Goal: Task Accomplishment & Management: Manage account settings

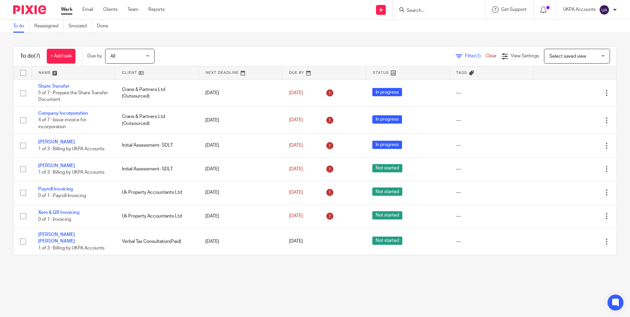
click at [444, 8] on input "Search" at bounding box center [435, 11] width 59 height 6
paste input "Matthew Burden"
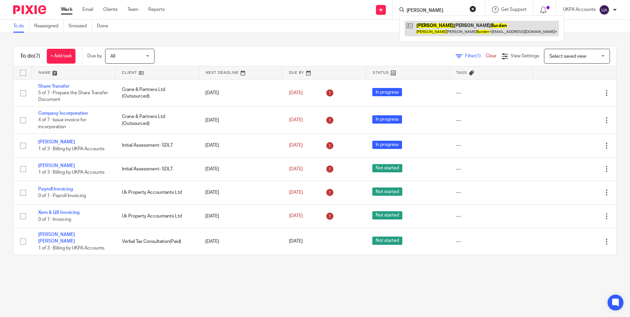
type input "Matthew Burden"
click at [453, 27] on link at bounding box center [482, 28] width 154 height 15
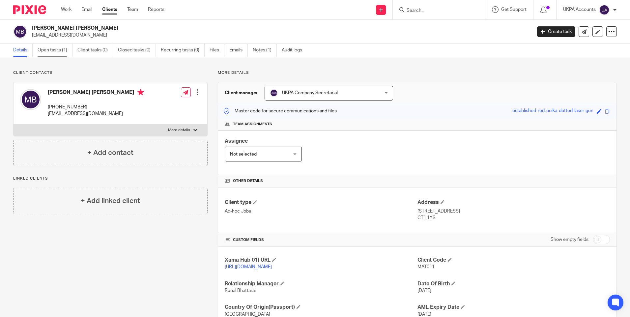
click at [57, 50] on link "Open tasks (1)" at bounding box center [55, 50] width 35 height 13
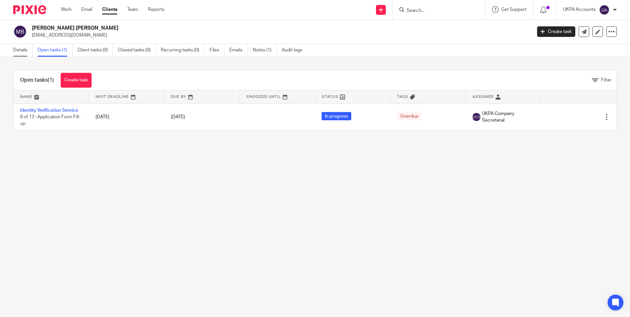
click at [23, 50] on link "Details" at bounding box center [22, 50] width 19 height 13
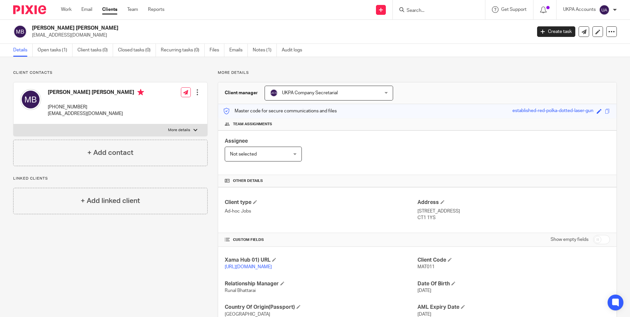
click at [199, 75] on p "Client contacts" at bounding box center [110, 72] width 195 height 5
click at [423, 267] on span "MAT011" at bounding box center [426, 267] width 17 height 5
copy span "MAT011"
click at [58, 106] on p "+44 739 190 5793" at bounding box center [96, 107] width 96 height 7
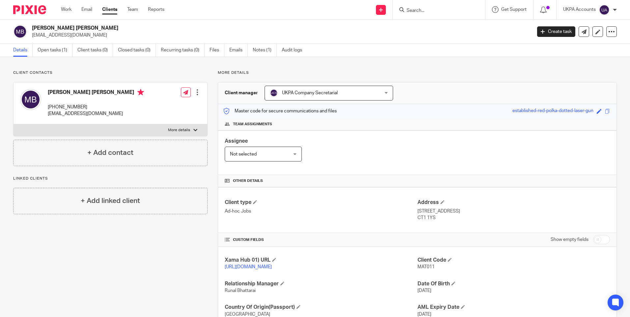
drag, startPoint x: 58, startPoint y: 105, endPoint x: 88, endPoint y: 105, distance: 30.7
click at [88, 105] on p "+44 739 190 5793" at bounding box center [96, 107] width 96 height 7
copy p "739 190 5793"
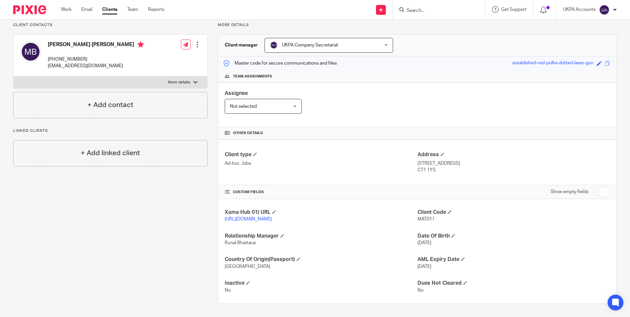
scroll to position [54, 0]
drag, startPoint x: 416, startPoint y: 156, endPoint x: 451, endPoint y: 158, distance: 35.3
click at [451, 160] on p "20 Regency Place, Room 6, Canterbury" at bounding box center [514, 163] width 193 height 7
click at [450, 160] on p "20 Regency Place, Room 6, Canterbury" at bounding box center [514, 163] width 193 height 7
copy p "20 Regency Place"
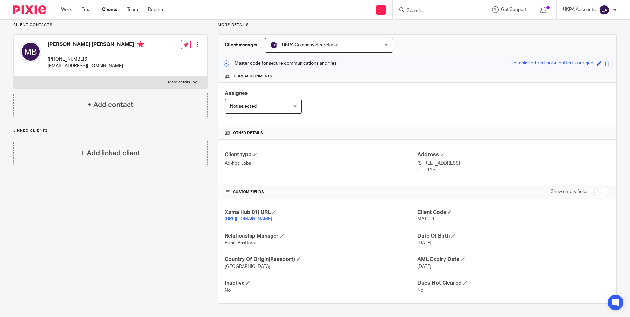
drag, startPoint x: 454, startPoint y: 157, endPoint x: 469, endPoint y: 157, distance: 14.9
click at [469, 160] on p "20 Regency Place, Room 6, Canterbury" at bounding box center [514, 163] width 193 height 7
copy p "Room 6"
drag, startPoint x: 471, startPoint y: 156, endPoint x: 497, endPoint y: 157, distance: 25.1
click at [497, 160] on p "20 Regency Place, Room 6, Canterbury" at bounding box center [514, 163] width 193 height 7
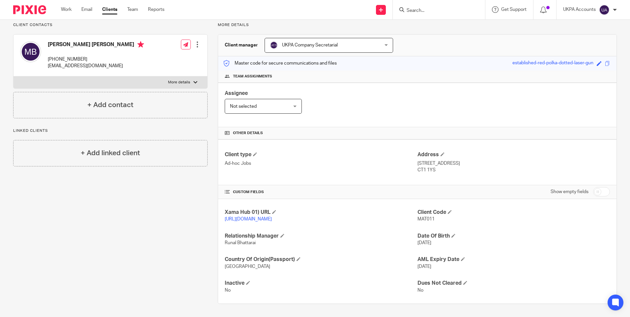
copy p "Canterbury"
click at [421, 167] on p "CT1 1YS" at bounding box center [514, 170] width 193 height 7
copy div "CT1 1YS"
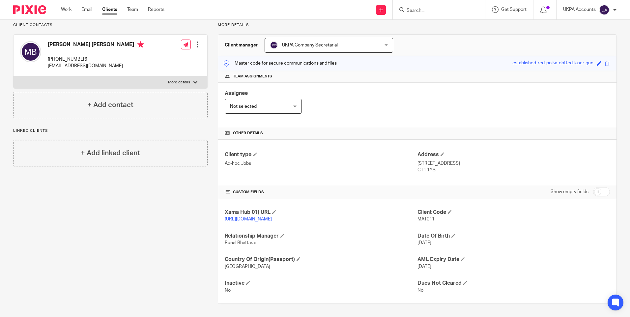
click at [439, 167] on p "CT1 1YS" at bounding box center [514, 170] width 193 height 7
drag, startPoint x: 435, startPoint y: 164, endPoint x: 415, endPoint y: 157, distance: 20.6
click at [418, 157] on div "Address 20 Regency Place, Room 6, Canterbury CT1 1YS" at bounding box center [514, 162] width 193 height 22
copy div "20 Regency Place, Room 6, Canterbury CT1 1YS"
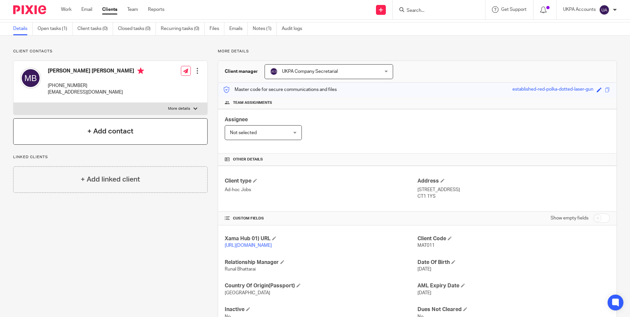
scroll to position [0, 0]
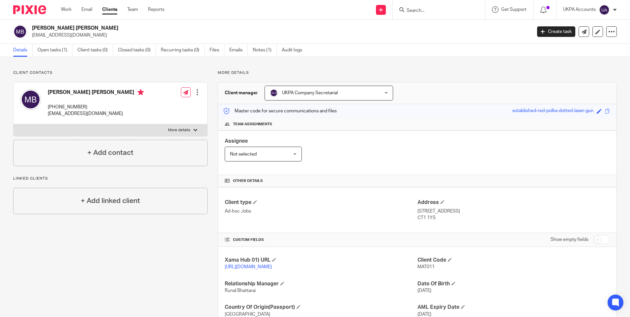
click at [463, 114] on div "Master code for secure communications and files established-red-polka-dotted-la…" at bounding box center [417, 111] width 399 height 14
click at [145, 34] on p "burdenmat@gmail.com" at bounding box center [280, 35] width 496 height 7
click at [311, 72] on p "More details" at bounding box center [417, 72] width 399 height 5
click at [174, 236] on div "Client contacts Matthew David Burden +44 739 190 5793 burdenmat@gmail.com Edit …" at bounding box center [105, 211] width 205 height 282
click at [423, 70] on div "Client contacts Matthew David Burden +44 739 190 5793 burdenmat@gmail.com Edit …" at bounding box center [315, 211] width 630 height 308
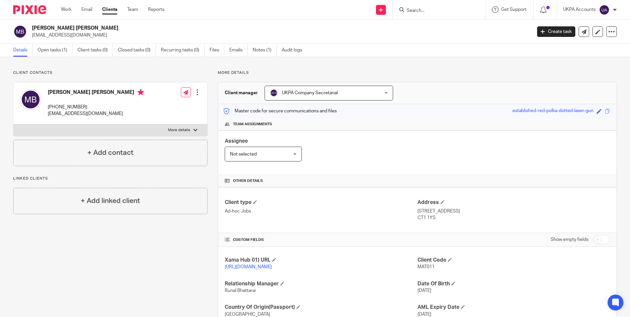
click at [412, 11] on input "Search" at bounding box center [435, 11] width 59 height 6
paste input "G S MAL LIMITED"
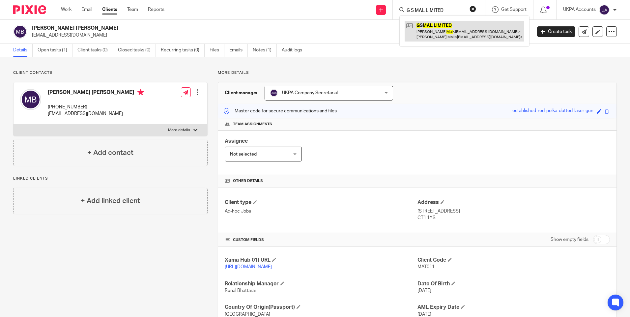
type input "G S MAL LIMITED"
click at [428, 31] on link at bounding box center [465, 31] width 120 height 20
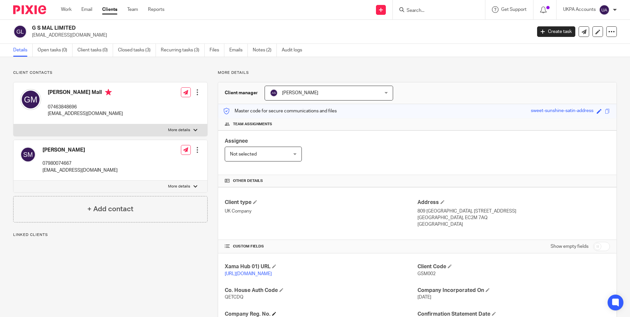
scroll to position [85, 0]
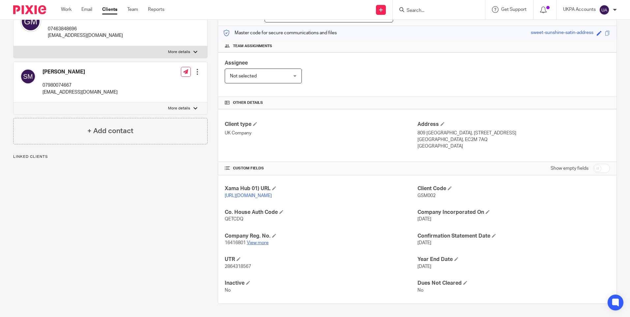
click at [258, 242] on link "View more" at bounding box center [258, 243] width 22 height 5
click at [71, 9] on link "Work" at bounding box center [66, 9] width 11 height 7
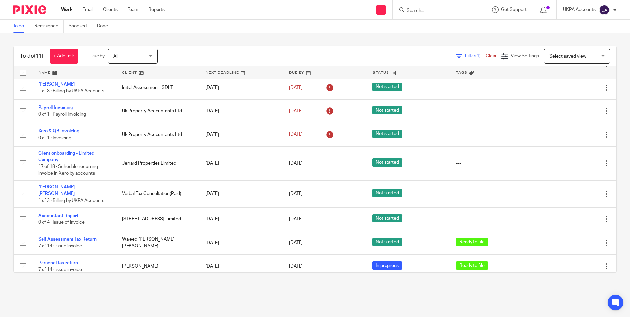
scroll to position [84, 0]
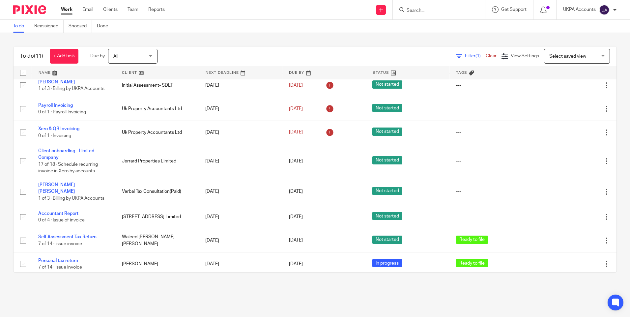
click at [254, 288] on main "To do Reassigned Snoozed Done To do (11) + Add task Due by All All [DATE] [DATE…" at bounding box center [315, 158] width 630 height 317
click at [424, 10] on input "Search" at bounding box center [435, 11] width 59 height 6
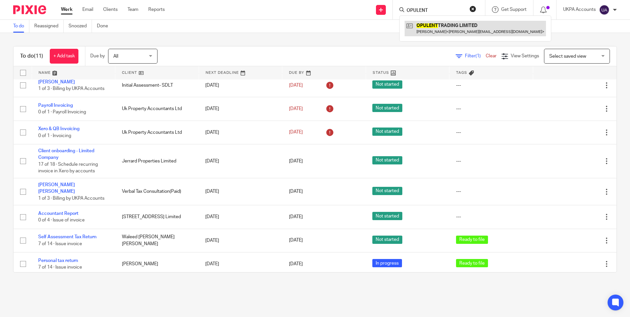
type input "OPULENT"
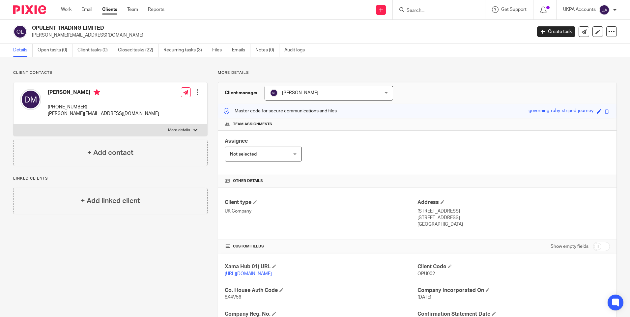
scroll to position [99, 0]
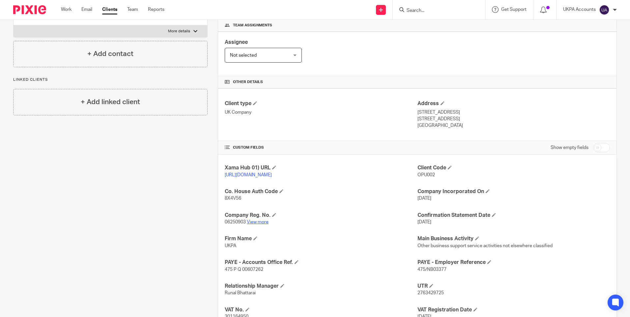
click at [263, 225] on link "View more" at bounding box center [258, 222] width 22 height 5
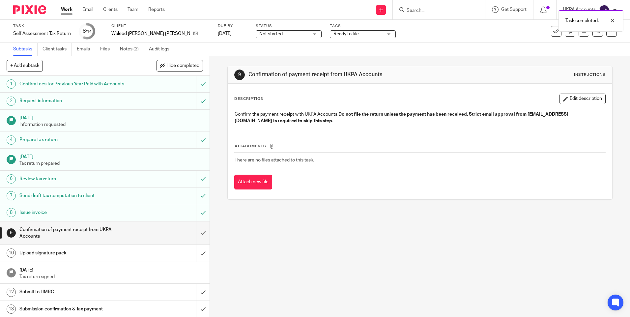
click at [131, 51] on link "Notes (2)" at bounding box center [132, 49] width 24 height 13
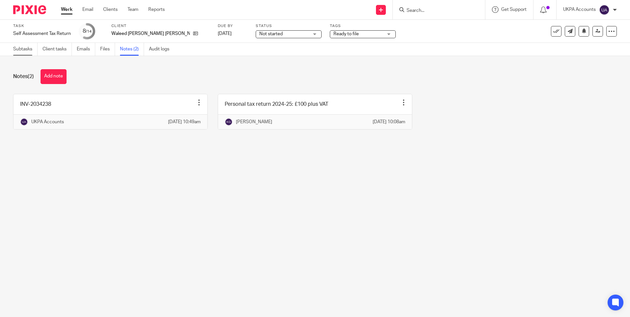
click at [27, 49] on link "Subtasks" at bounding box center [25, 49] width 24 height 13
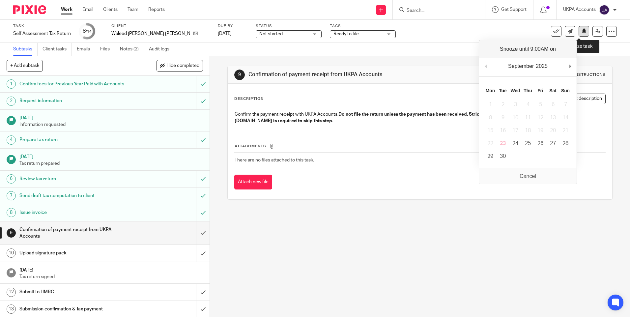
click at [582, 31] on icon at bounding box center [584, 30] width 5 height 5
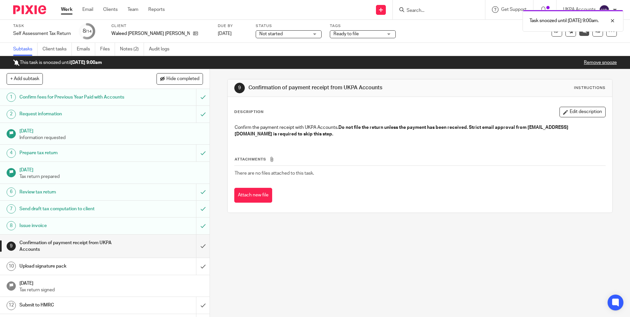
click at [318, 247] on div "9 Confirmation of payment receipt from UKPA Accounts Instructions Description E…" at bounding box center [420, 193] width 420 height 248
click at [137, 49] on link "Notes (2)" at bounding box center [132, 49] width 24 height 13
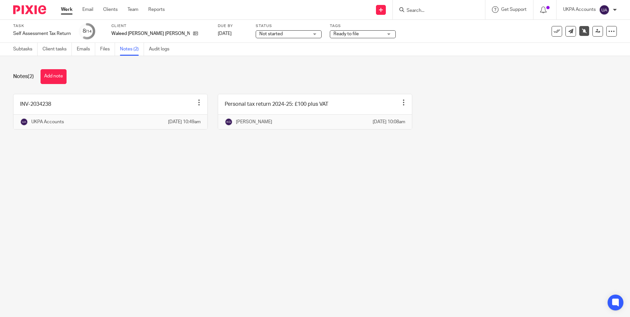
click at [264, 181] on main "Task Self Assessment Tax Return Save Self Assessment Tax Return 8 /14 Client Wa…" at bounding box center [315, 158] width 630 height 317
click at [296, 183] on main "Task Self Assessment Tax Return Save Self Assessment Tax Return 8 /14 Client Wa…" at bounding box center [315, 158] width 630 height 317
click at [68, 8] on link "Work" at bounding box center [67, 9] width 12 height 7
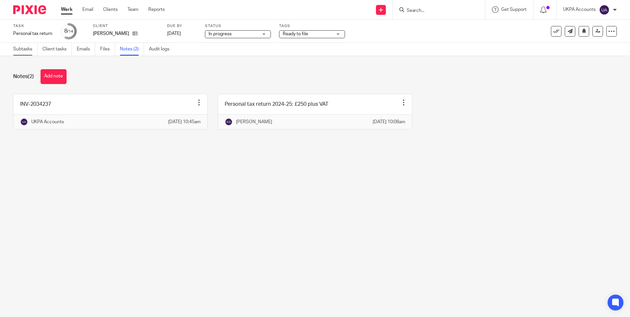
click at [16, 48] on link "Subtasks" at bounding box center [25, 49] width 24 height 13
click at [19, 50] on link "Subtasks" at bounding box center [25, 49] width 24 height 13
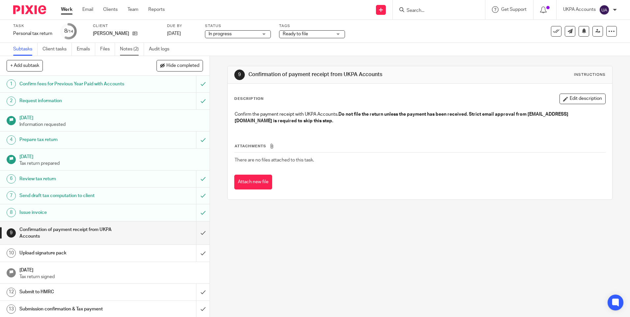
click at [137, 50] on link "Notes (2)" at bounding box center [132, 49] width 24 height 13
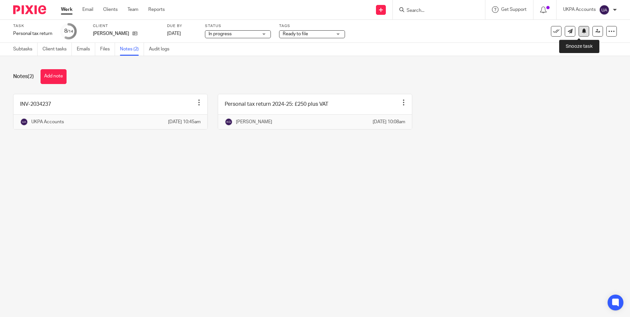
click at [582, 29] on icon at bounding box center [584, 30] width 5 height 5
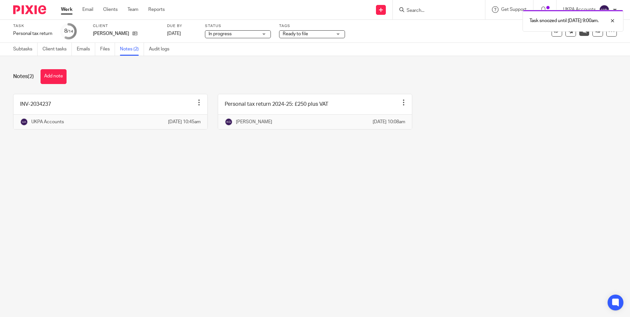
click at [67, 10] on link "Work" at bounding box center [67, 9] width 12 height 7
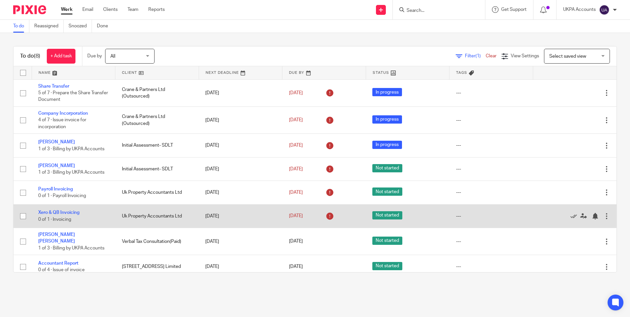
scroll to position [3, 0]
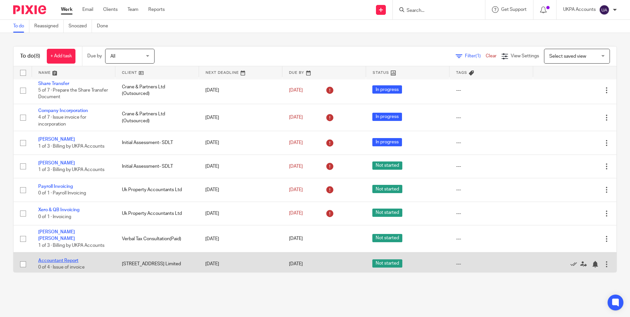
click at [56, 258] on link "Accountant Report" at bounding box center [58, 260] width 40 height 5
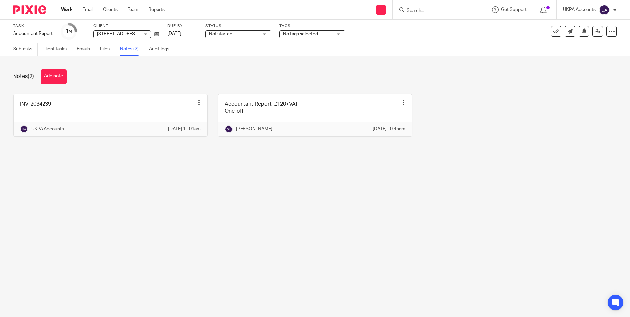
click at [186, 240] on main "Task Accountant Report Save Accountant Report 1 /4 Client 127 Drakefield Road L…" at bounding box center [315, 158] width 630 height 317
drag, startPoint x: 369, startPoint y: 209, endPoint x: 365, endPoint y: 206, distance: 4.9
click at [369, 209] on main "Task Accountant Report Save Accountant Report 1 /4 Client 127 Drakefield Road L…" at bounding box center [315, 158] width 630 height 317
click at [559, 242] on main "Task Accountant Report Save Accountant Report 1 /4 Client 127 Drakefield Road L…" at bounding box center [315, 158] width 630 height 317
click at [198, 184] on main "Task Accountant Report Save Accountant Report 1 /4 Client 127 Drakefield Road L…" at bounding box center [315, 158] width 630 height 317
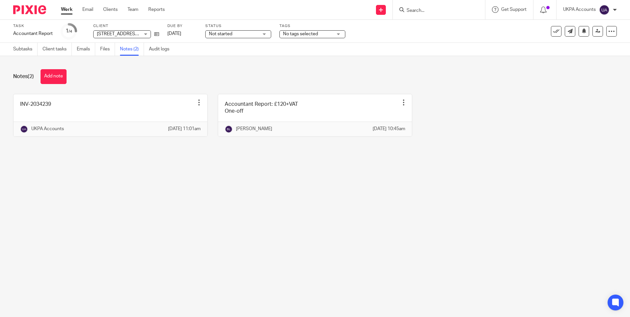
click at [110, 73] on div "Notes (2) Add note" at bounding box center [315, 76] width 604 height 15
click at [325, 314] on main "Task Accountant Report Save Accountant Report 1 /4 Client 127 Drakefield Road L…" at bounding box center [315, 158] width 630 height 317
click at [426, 206] on main "Task Accountant Report Save Accountant Report 1 /4 Client 127 Drakefield Road L…" at bounding box center [315, 158] width 630 height 317
click at [24, 49] on link "Subtasks" at bounding box center [25, 49] width 24 height 13
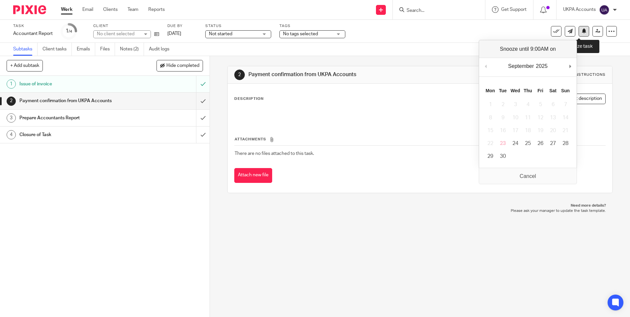
click at [582, 31] on icon at bounding box center [584, 30] width 5 height 5
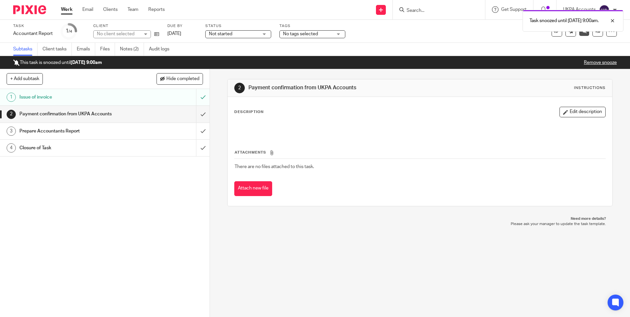
click at [67, 11] on link "Work" at bounding box center [67, 9] width 12 height 7
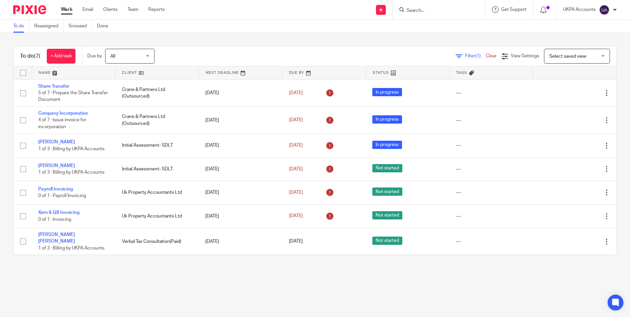
drag, startPoint x: 0, startPoint y: 0, endPoint x: 70, endPoint y: 10, distance: 70.2
click at [70, 10] on link "Work" at bounding box center [67, 9] width 12 height 7
click at [199, 43] on div "To do (7) + Add task Due by All All [DATE] [DATE] This week Next week This mont…" at bounding box center [315, 150] width 630 height 235
click at [423, 9] on input "Search" at bounding box center [435, 11] width 59 height 6
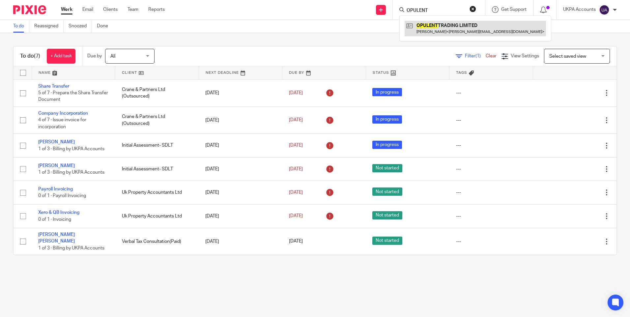
type input "OPULENT"
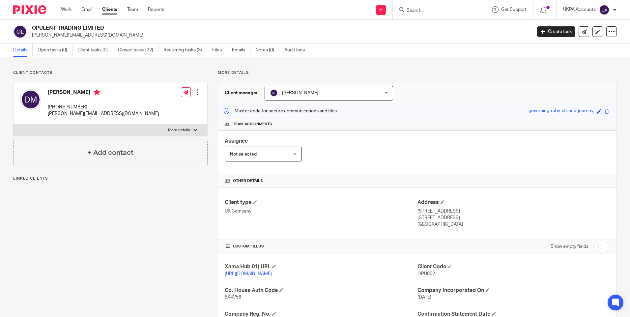
scroll to position [66, 0]
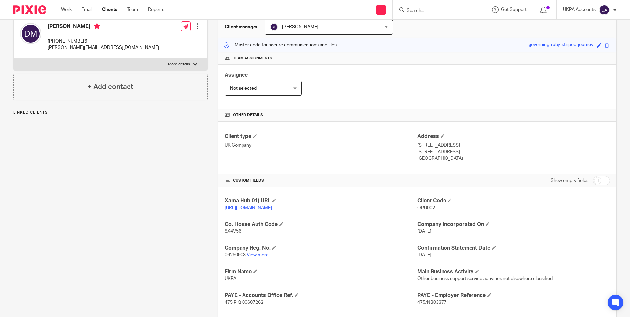
click at [256, 258] on link "View more" at bounding box center [258, 255] width 22 height 5
click at [416, 10] on input "Search" at bounding box center [435, 11] width 59 height 6
paste input "[PERSON_NAME] GROUP LIMITED"
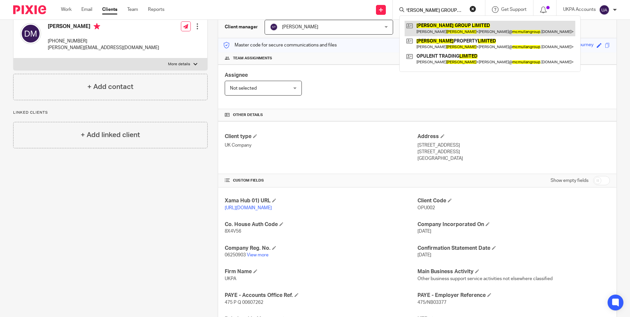
scroll to position [0, 0]
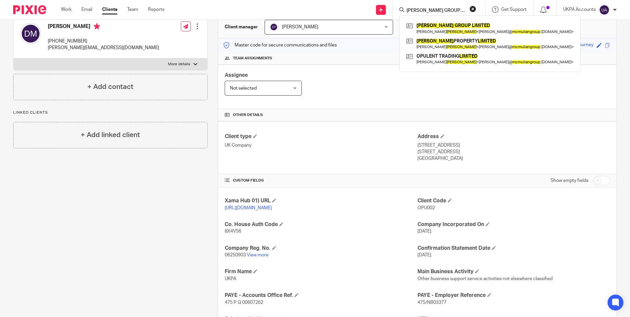
click at [430, 12] on input "[PERSON_NAME] GROUP LIMITED" at bounding box center [435, 11] width 59 height 6
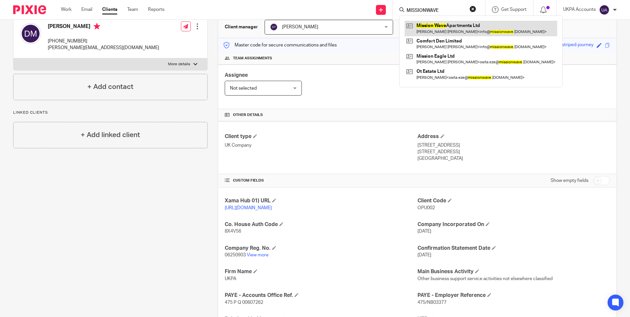
type input "MISSIONWAVE"
click at [437, 26] on link at bounding box center [481, 28] width 153 height 15
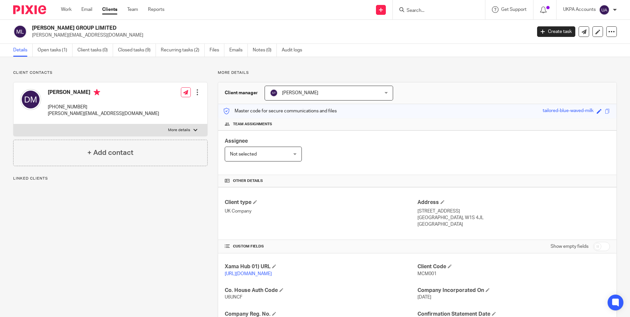
scroll to position [66, 0]
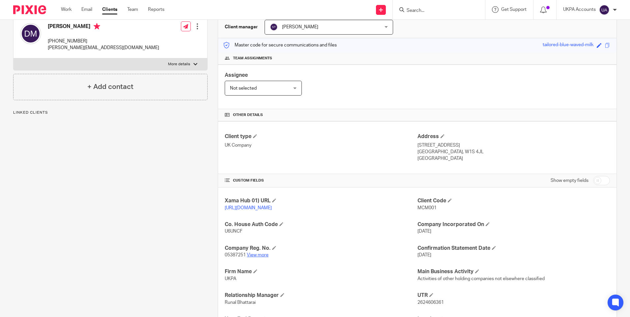
click at [258, 258] on link "View more" at bounding box center [258, 255] width 22 height 5
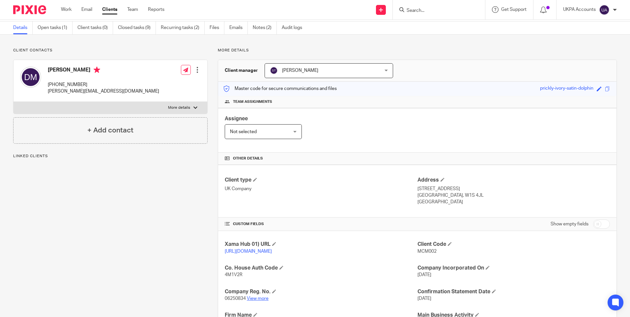
scroll to position [33, 0]
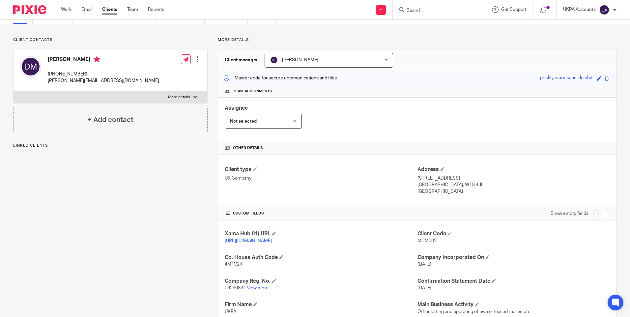
click at [255, 290] on link "View more" at bounding box center [258, 288] width 22 height 5
click at [259, 290] on link "View more" at bounding box center [258, 288] width 22 height 5
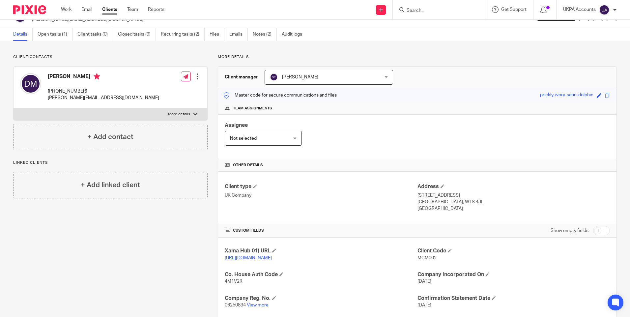
scroll to position [0, 0]
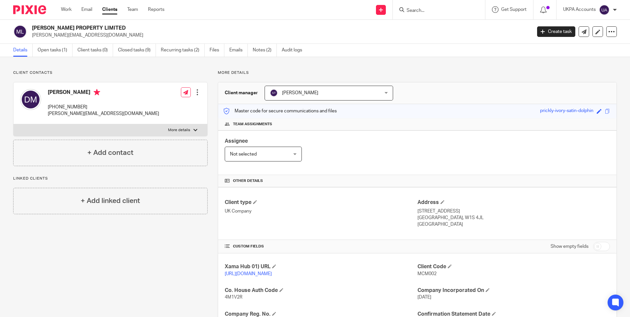
click at [330, 168] on div "Assignee Not selected Not selected Not selected Aarshika Awale Aayush Niraula A…" at bounding box center [417, 153] width 399 height 45
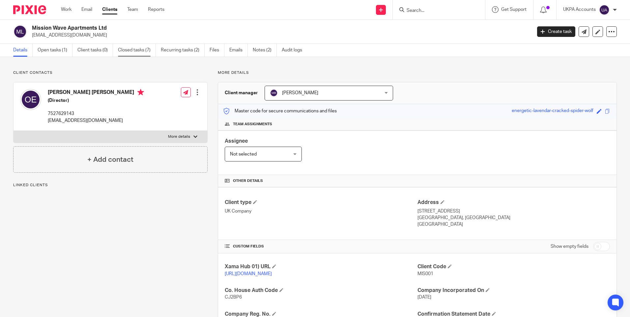
click at [133, 52] on link "Closed tasks (7)" at bounding box center [137, 50] width 38 height 13
